Goal: Task Accomplishment & Management: Complete application form

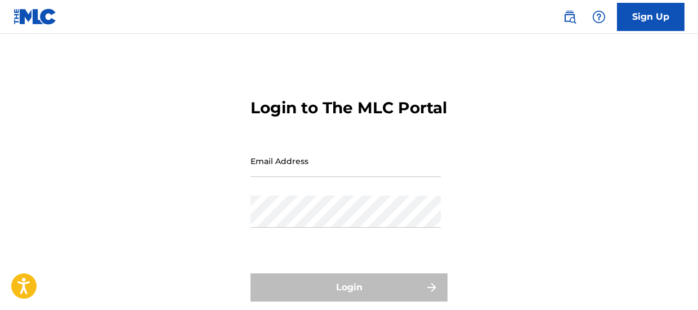
click at [261, 177] on input "Email Address" at bounding box center [346, 161] width 190 height 32
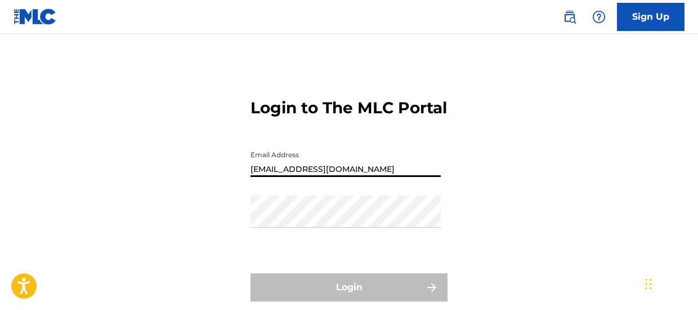
type input "[EMAIL_ADDRESS][DOMAIN_NAME]"
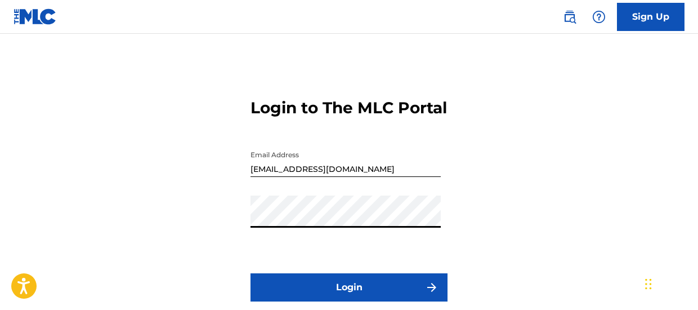
click at [284, 296] on button "Login" at bounding box center [349, 287] width 197 height 28
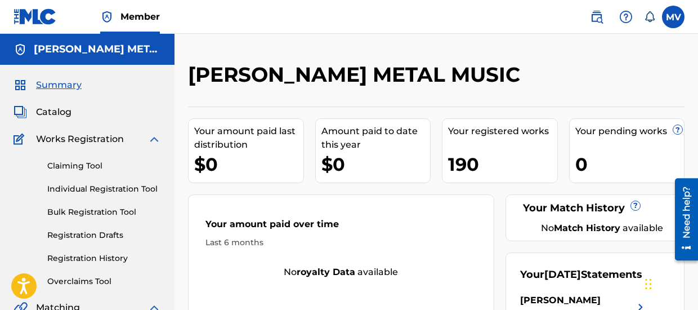
click at [117, 209] on link "Bulk Registration Tool" at bounding box center [104, 212] width 114 height 12
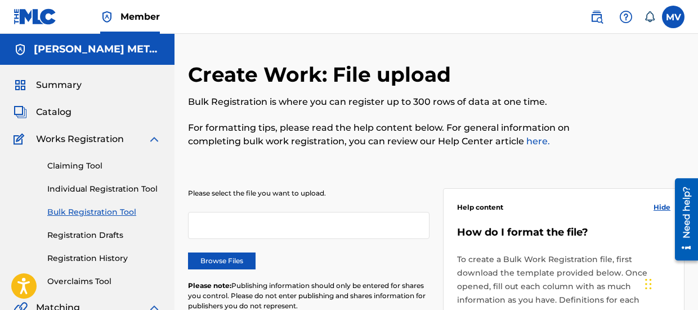
click at [235, 260] on label "Browse Files" at bounding box center [222, 260] width 68 height 17
click at [0, 0] on input "Browse Files" at bounding box center [0, 0] width 0 height 0
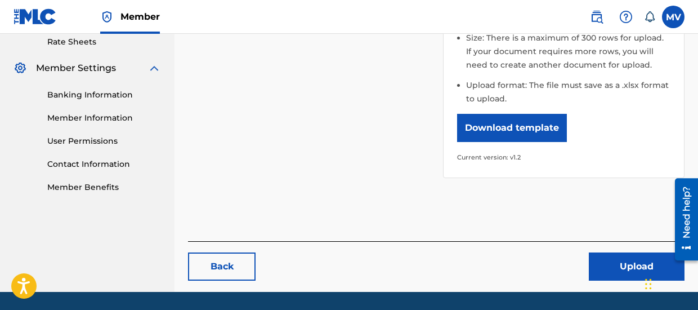
scroll to position [450, 0]
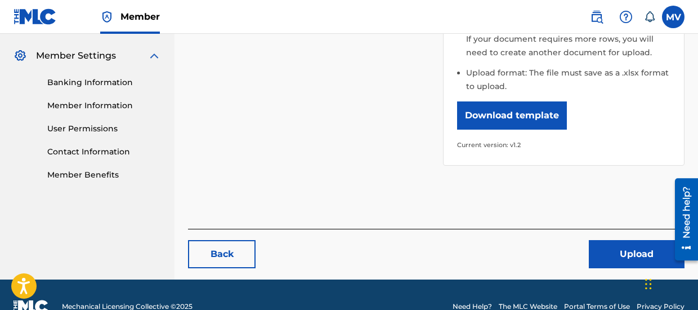
click at [616, 240] on button "Upload" at bounding box center [637, 254] width 96 height 28
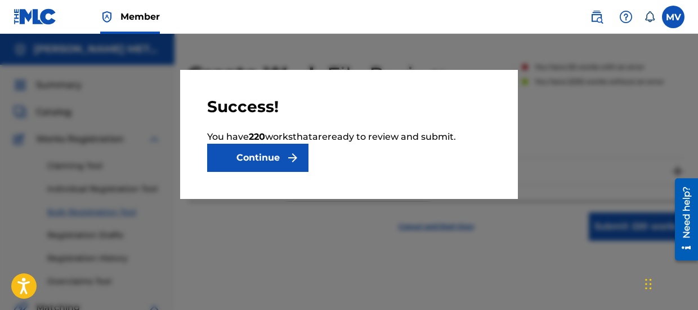
click at [274, 162] on button "Continue" at bounding box center [257, 158] width 101 height 28
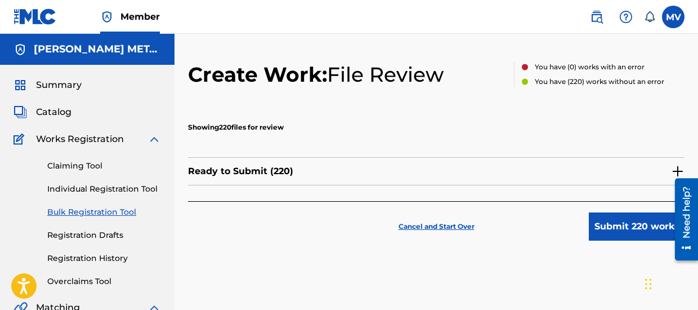
click at [470, 224] on p "Cancel and Start Over" at bounding box center [437, 226] width 76 height 10
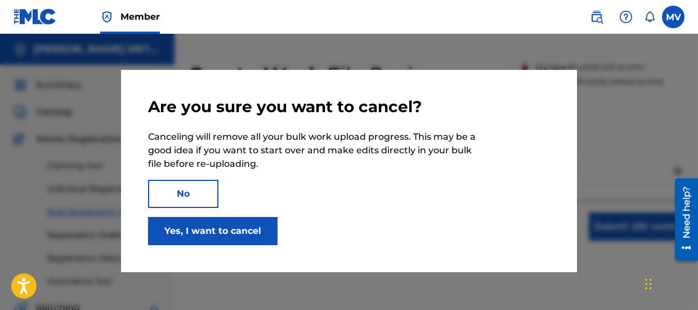
click at [254, 235] on button "Yes, I want to cancel" at bounding box center [213, 231] width 130 height 28
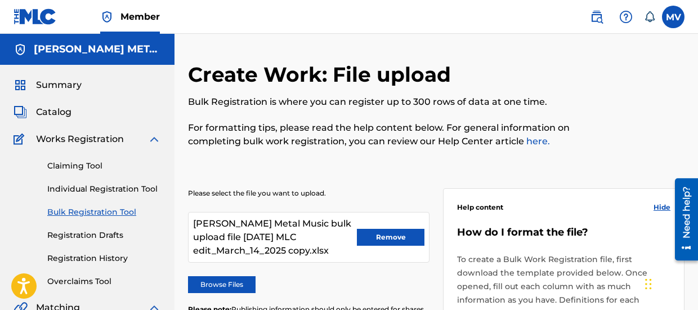
click at [373, 233] on button "Remove" at bounding box center [391, 237] width 68 height 17
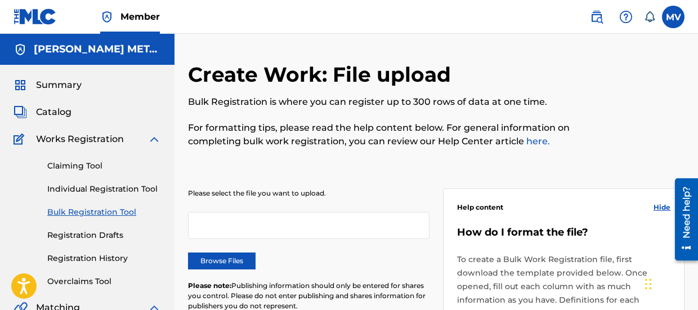
click at [224, 223] on div at bounding box center [309, 225] width 242 height 27
click at [225, 262] on label "Browse Files" at bounding box center [222, 260] width 68 height 17
click at [0, 0] on input "Browse Files" at bounding box center [0, 0] width 0 height 0
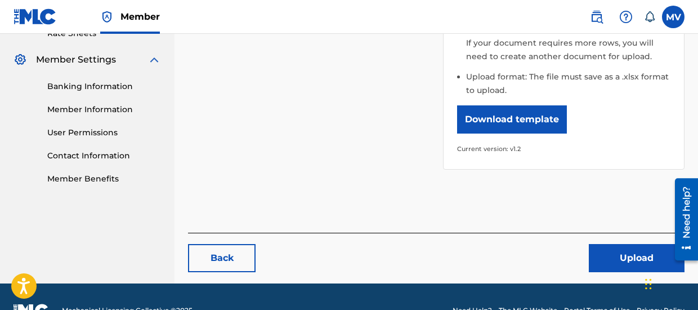
scroll to position [460, 0]
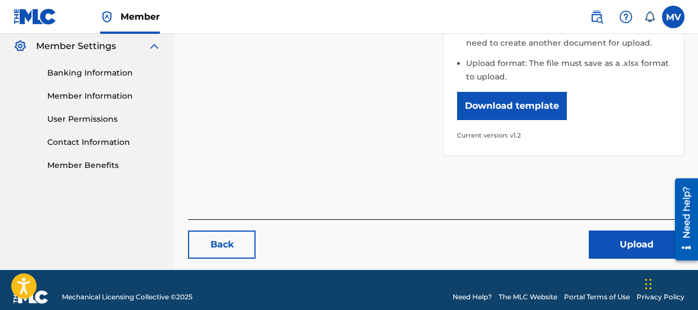
click at [616, 230] on button "Upload" at bounding box center [637, 244] width 96 height 28
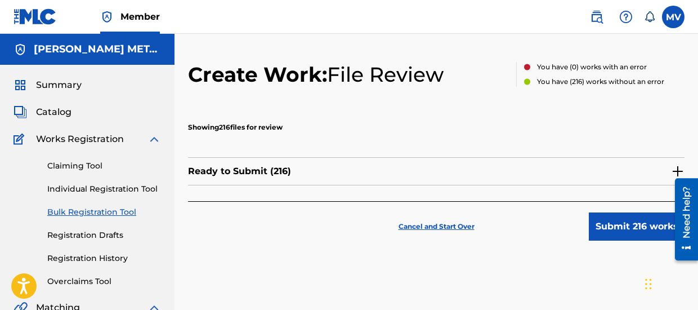
click at [607, 220] on button "Submit 216 works" at bounding box center [637, 226] width 96 height 28
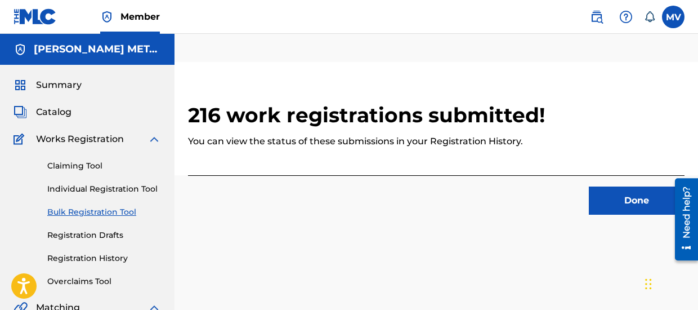
click at [604, 195] on button "Done" at bounding box center [637, 200] width 96 height 28
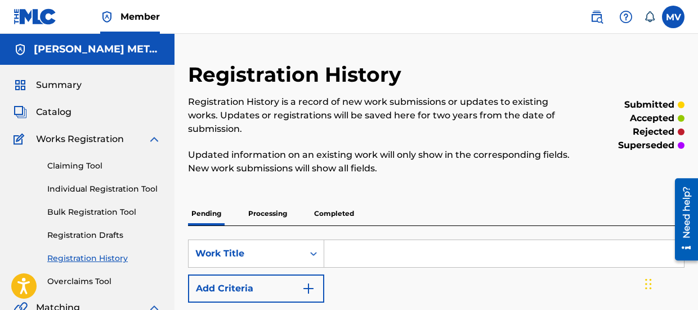
click at [112, 213] on link "Bulk Registration Tool" at bounding box center [104, 212] width 114 height 12
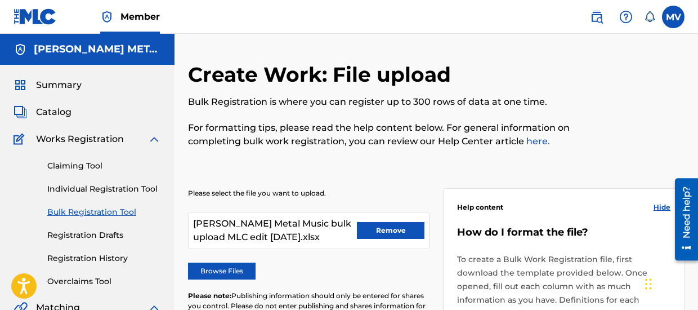
click at [378, 233] on button "Remove" at bounding box center [391, 230] width 68 height 17
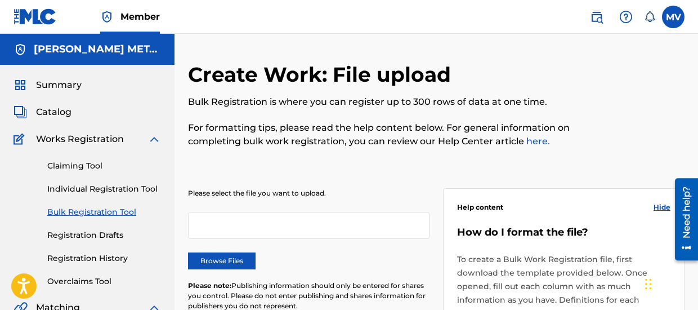
click at [203, 266] on label "Browse Files" at bounding box center [222, 260] width 68 height 17
click at [0, 0] on input "Browse Files" at bounding box center [0, 0] width 0 height 0
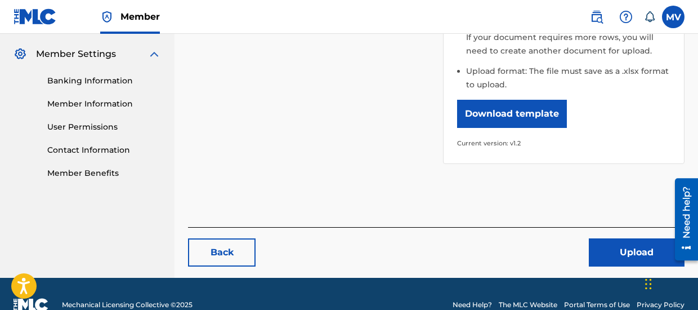
scroll to position [453, 0]
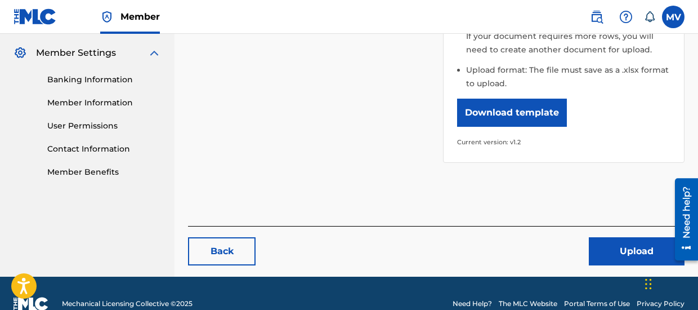
click at [635, 237] on button "Upload" at bounding box center [637, 251] width 96 height 28
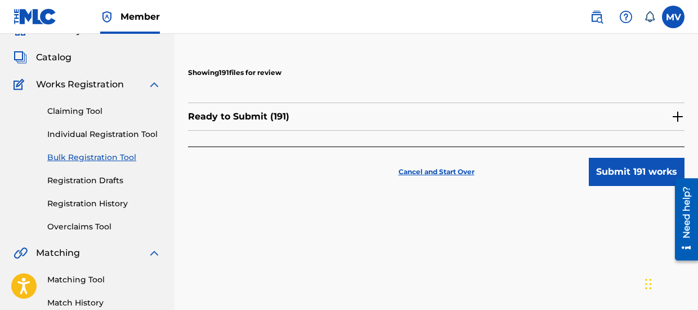
scroll to position [56, 0]
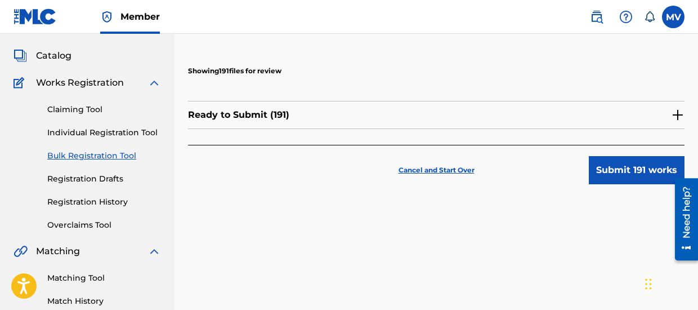
click at [631, 168] on button "Submit 191 works" at bounding box center [637, 170] width 96 height 28
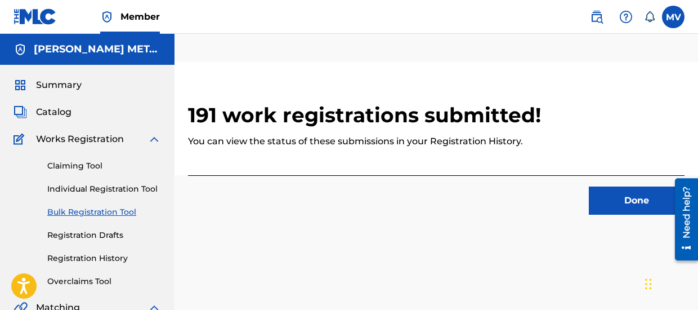
click at [638, 202] on button "Done" at bounding box center [637, 200] width 96 height 28
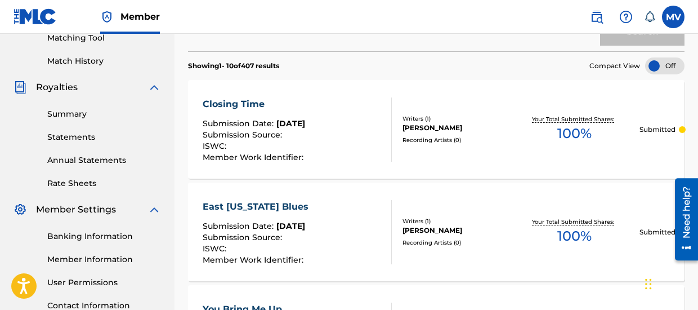
scroll to position [293, 0]
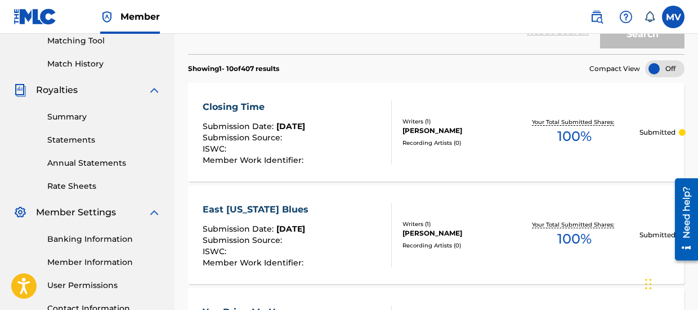
click at [672, 23] on label at bounding box center [673, 17] width 23 height 23
click at [674, 17] on input "MV [PERSON_NAME] [EMAIL_ADDRESS][DOMAIN_NAME] Notification Preferences Profile …" at bounding box center [674, 17] width 0 height 0
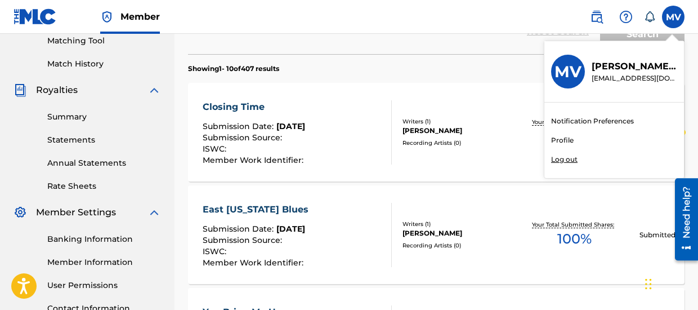
click at [568, 159] on p "Log out" at bounding box center [564, 159] width 26 height 10
click at [674, 17] on input "MV [PERSON_NAME] [EMAIL_ADDRESS][DOMAIN_NAME] Notification Preferences Profile …" at bounding box center [674, 17] width 0 height 0
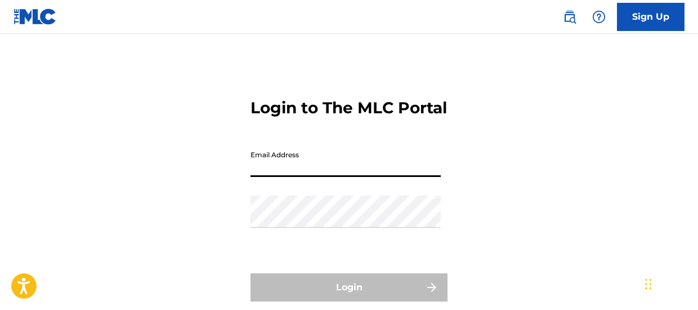
click at [262, 177] on input "Email Address" at bounding box center [346, 161] width 190 height 32
type input "[EMAIL_ADDRESS][DOMAIN_NAME]"
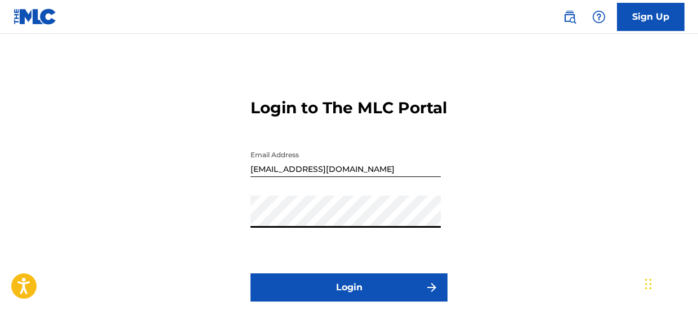
click at [314, 297] on button "Login" at bounding box center [349, 287] width 197 height 28
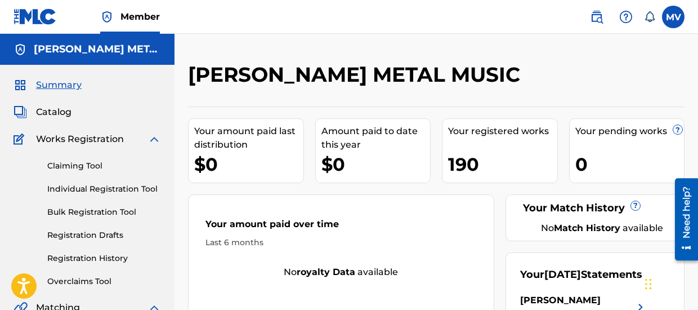
click at [106, 211] on link "Bulk Registration Tool" at bounding box center [104, 212] width 114 height 12
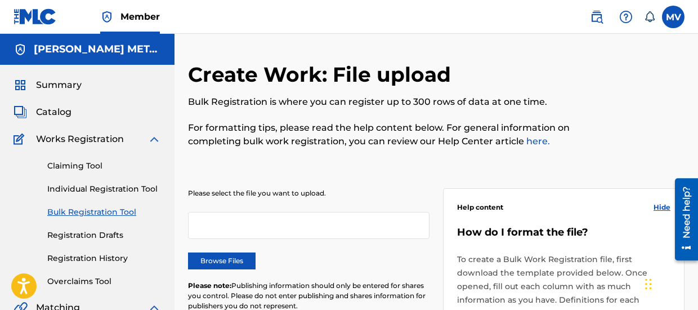
click at [231, 257] on label "Browse Files" at bounding box center [222, 260] width 68 height 17
click at [0, 0] on input "Browse Files" at bounding box center [0, 0] width 0 height 0
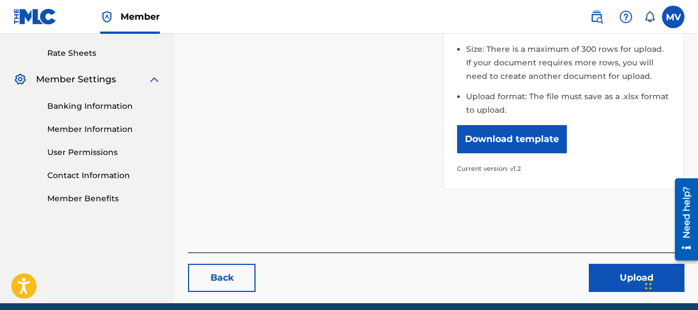
scroll to position [461, 0]
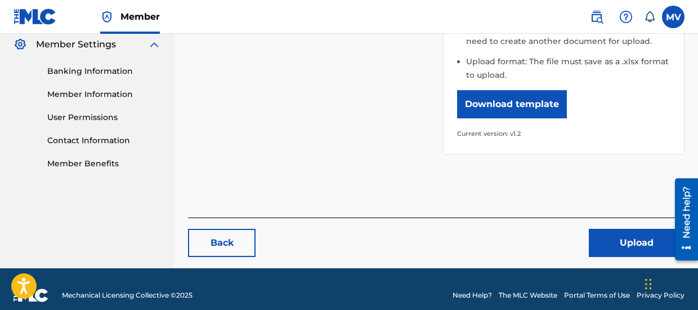
click at [610, 229] on button "Upload" at bounding box center [637, 243] width 96 height 28
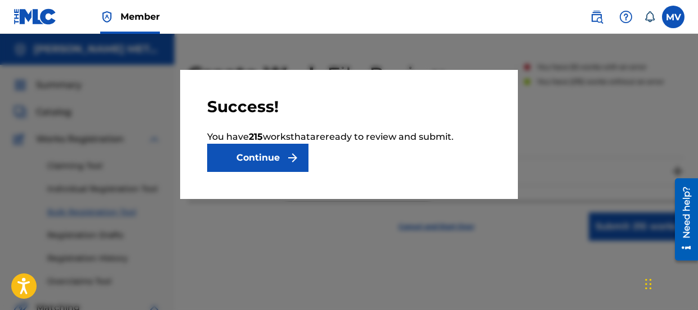
click at [282, 158] on button "Continue" at bounding box center [257, 158] width 101 height 28
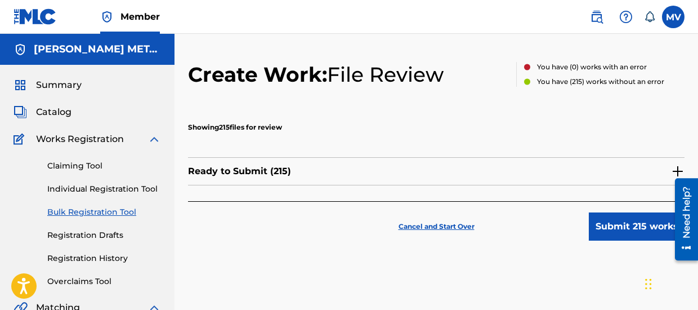
click at [630, 226] on button "Submit 215 works" at bounding box center [637, 226] width 96 height 28
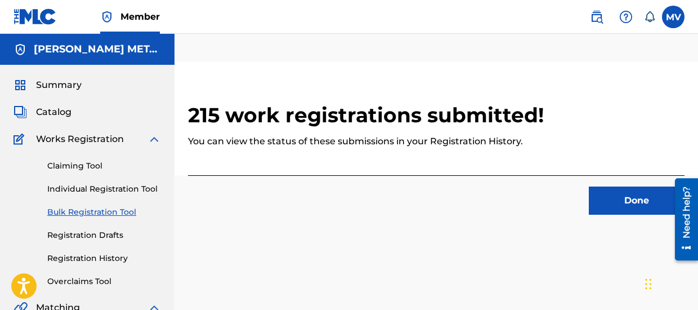
click at [616, 207] on button "Done" at bounding box center [637, 200] width 96 height 28
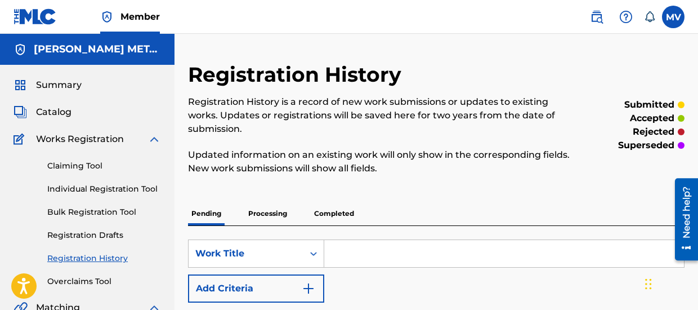
click at [672, 15] on label at bounding box center [673, 17] width 23 height 23
click at [674, 17] on input "MV [PERSON_NAME] [EMAIL_ADDRESS][DOMAIN_NAME] Notification Preferences Profile …" at bounding box center [674, 17] width 0 height 0
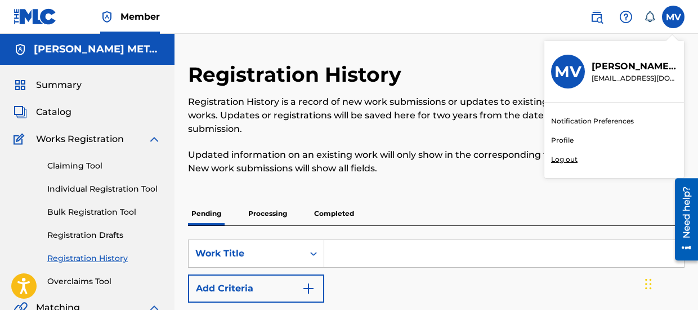
click at [564, 159] on p "Log out" at bounding box center [564, 159] width 26 height 10
click at [674, 17] on input "MV [PERSON_NAME] [EMAIL_ADDRESS][DOMAIN_NAME] Notification Preferences Profile …" at bounding box center [674, 17] width 0 height 0
